Goal: Book appointment/travel/reservation

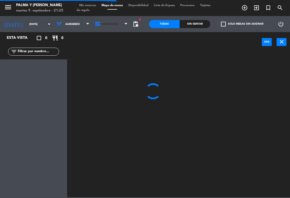
click at [121, 24] on span "Mezzanine" at bounding box center [111, 24] width 38 height 12
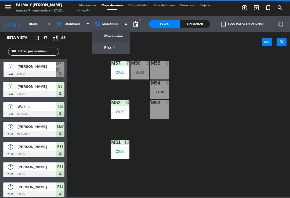
click at [123, 50] on ng-component "menu Palma y [PERSON_NAME][DATE] 9. septiembre - 21:25 Mis reservas Mapa de mes…" at bounding box center [145, 99] width 290 height 198
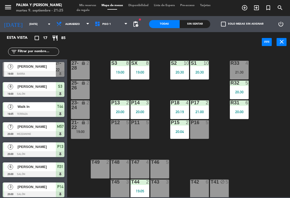
click at [270, 144] on div "R33 4 21:30 S1 10 20:30 S2 10 20:30 S3 8 19:00 SX 8 19:00 27-28 lock 2 R32 5 20…" at bounding box center [180, 124] width 220 height 146
click at [239, 75] on div "R33 4 21:30" at bounding box center [239, 70] width 19 height 19
click at [281, 61] on div "R33 4 21:30 S1 10 20:30 S2 10 20:30 S3 8 19:00 SX 8 19:00 27-28 lock 2 R32 5 20…" at bounding box center [180, 124] width 220 height 146
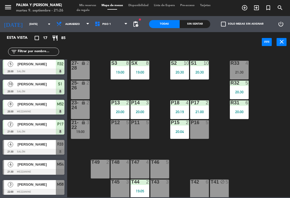
scroll to position [204, 0]
click at [27, 27] on input "[DATE]" at bounding box center [45, 24] width 37 height 8
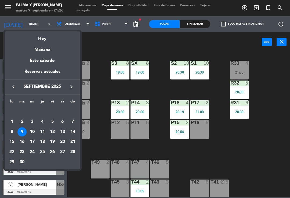
click at [32, 128] on div "10" at bounding box center [32, 132] width 9 height 9
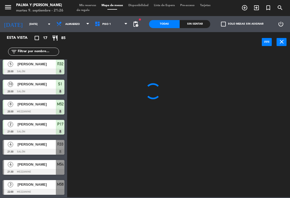
scroll to position [143, 0]
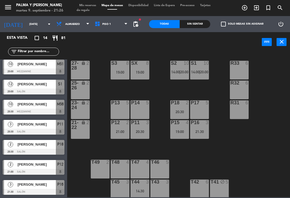
click at [29, 17] on div "[DATE] [DATE] arrow_drop_down" at bounding box center [27, 24] width 54 height 16
click at [28, 23] on input "[DATE]" at bounding box center [45, 24] width 37 height 8
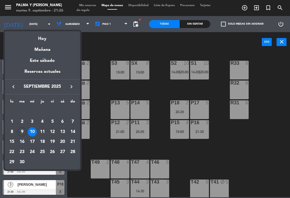
click at [23, 142] on div "16" at bounding box center [21, 142] width 9 height 9
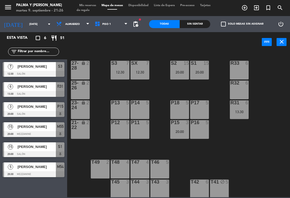
scroll to position [0, 0]
click at [37, 22] on input "[DATE]" at bounding box center [45, 24] width 37 height 8
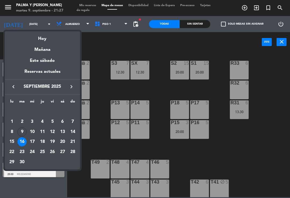
click at [35, 141] on div "17" at bounding box center [32, 142] width 9 height 9
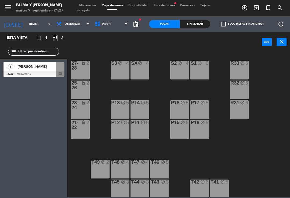
click at [272, 155] on div "R33 block 6 S1 block 6 S2 block 4 S3 block 4 SX block 4 27-28 lock 2 R32 block …" at bounding box center [180, 124] width 220 height 146
click at [31, 22] on input "[DATE]" at bounding box center [45, 24] width 37 height 8
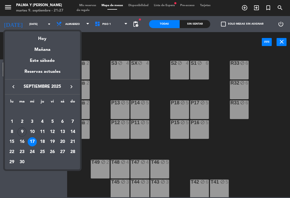
click at [256, 158] on div at bounding box center [145, 99] width 290 height 198
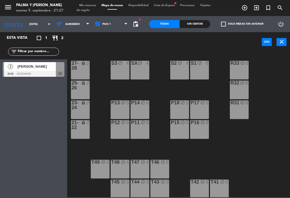
click at [36, 73] on div at bounding box center [34, 74] width 62 height 6
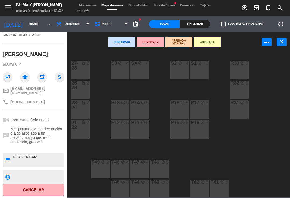
scroll to position [36, 0]
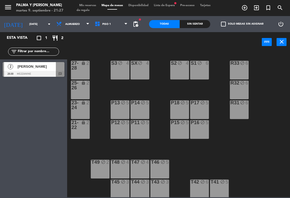
click at [28, 21] on input "[DATE]" at bounding box center [45, 24] width 37 height 8
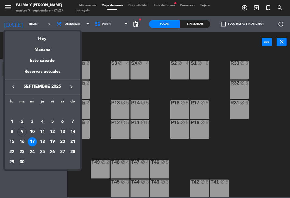
click at [21, 138] on div "16" at bounding box center [21, 142] width 9 height 9
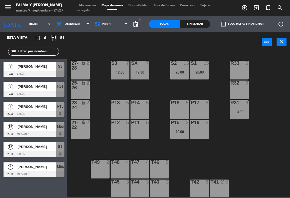
click at [123, 68] on div "S3 7 12:30" at bounding box center [119, 70] width 19 height 19
click at [208, 88] on div "R33 6 S1 15 20:00 S2 15 20:00 S3 7 12:30 SX 7 12:30 27-28 lock 2 R32 6 25-26 lo…" at bounding box center [180, 124] width 220 height 146
click at [194, 69] on div "S1 15 20:00" at bounding box center [199, 70] width 19 height 19
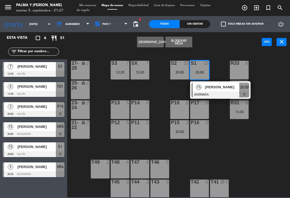
click at [273, 170] on div "R33 6 S1 15 20:00 15 [PERSON_NAME] ASIGNADA 20:00 S2 15 20:00 S3 7 12:30 SX 7 1…" at bounding box center [180, 124] width 220 height 146
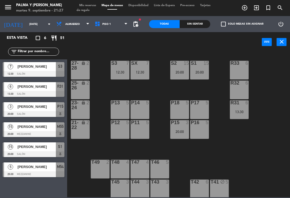
click at [98, 20] on span "Piso 1" at bounding box center [111, 24] width 38 height 12
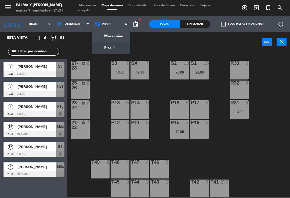
click at [113, 50] on ng-component "menu Palma y [PERSON_NAME][DATE] 9. septiembre - 21:27 Mis reservas Mapa de mes…" at bounding box center [145, 99] width 290 height 198
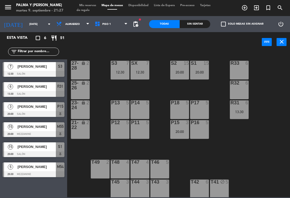
click at [110, 20] on span "Piso 1" at bounding box center [111, 24] width 38 height 12
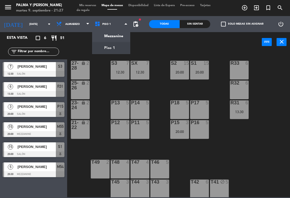
click at [111, 36] on ng-component "menu Palma y [PERSON_NAME][DATE] 9. septiembre - 21:27 Mis reservas Mapa de mes…" at bounding box center [145, 99] width 290 height 198
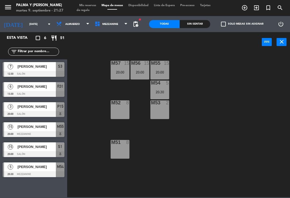
click at [212, 95] on div "M57 15 20:00 M56 15 20:00 M55 15 20:00 M54 5 20:30 M52 8 M53 2 M51 8" at bounding box center [180, 124] width 220 height 146
click at [27, 25] on input "[DATE]" at bounding box center [45, 24] width 37 height 8
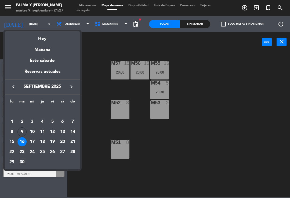
click at [30, 143] on div "17" at bounding box center [32, 142] width 9 height 9
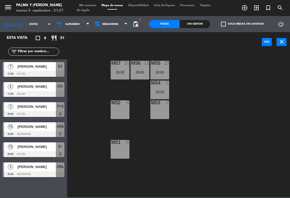
type input "[DATE]"
